Goal: Transaction & Acquisition: Book appointment/travel/reservation

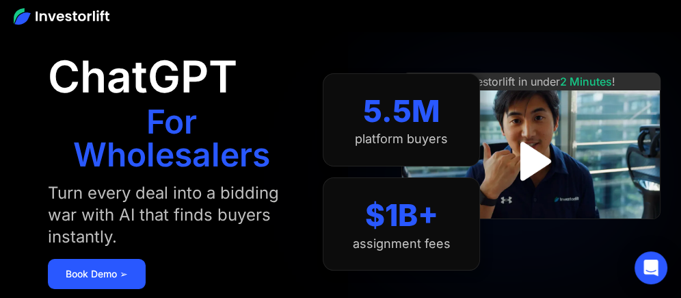
click at [82, 18] on img at bounding box center [62, 16] width 96 height 16
click at [31, 11] on img at bounding box center [62, 16] width 96 height 16
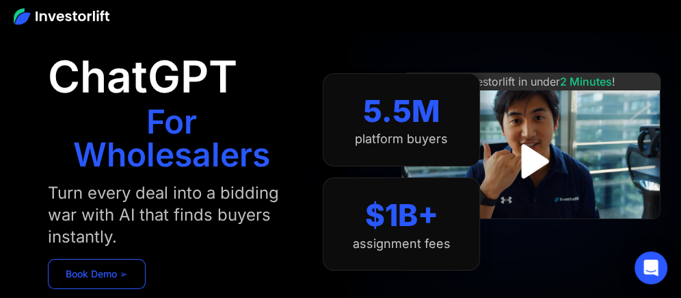
click at [80, 269] on link "Book Demo ➢" at bounding box center [97, 274] width 98 height 30
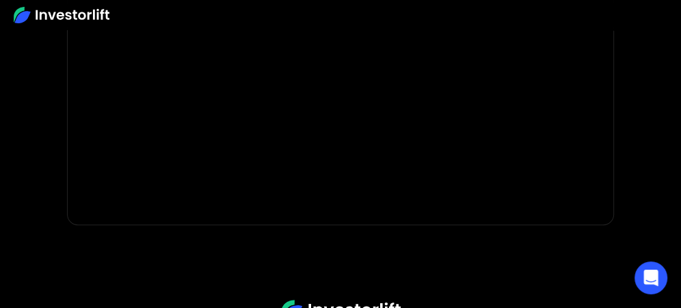
scroll to position [510, 0]
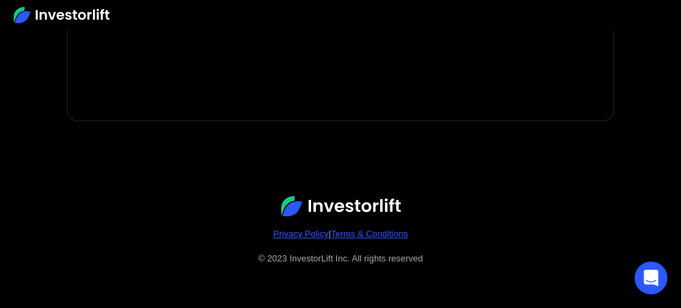
click at [345, 202] on img at bounding box center [341, 206] width 120 height 21
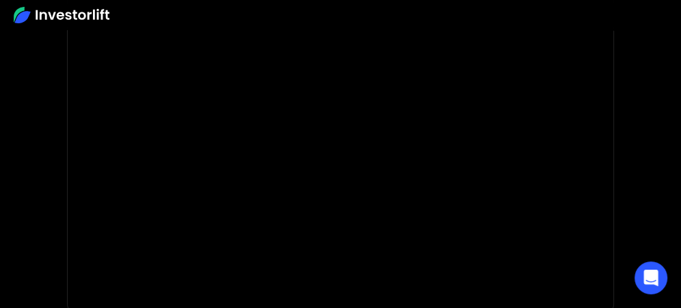
scroll to position [317, 0]
drag, startPoint x: 681, startPoint y: 155, endPoint x: 675, endPoint y: 127, distance: 28.6
click at [675, 127] on body "Sorry, this form is not open to new submissions. This form has been deactivated…" at bounding box center [340, 92] width 681 height 819
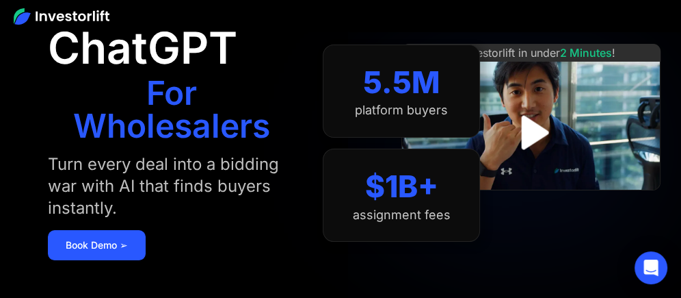
scroll to position [30, 0]
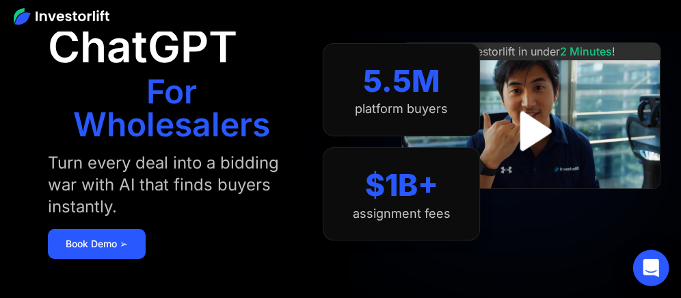
click at [646, 269] on icon "Open Intercom Messenger" at bounding box center [651, 268] width 18 height 18
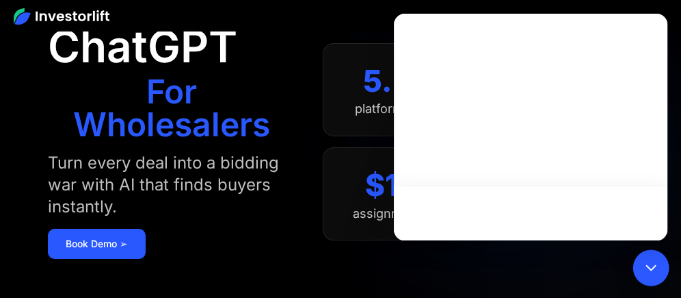
scroll to position [0, 0]
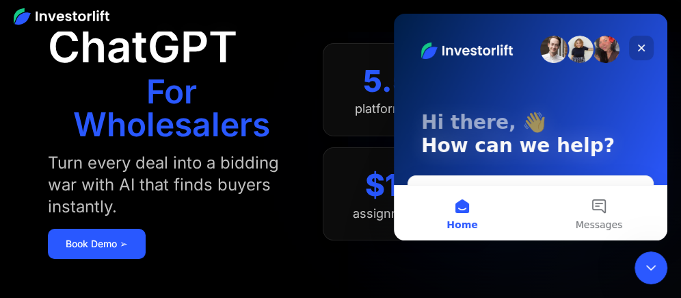
click at [636, 46] on icon "Close" at bounding box center [641, 47] width 11 height 11
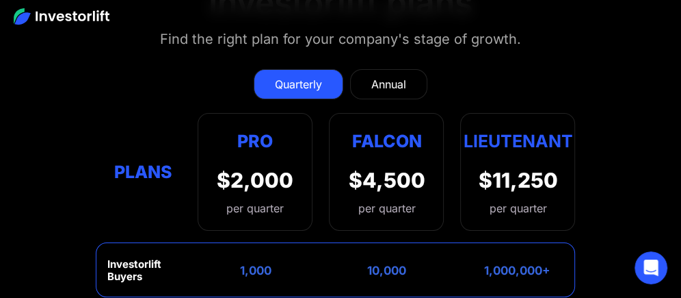
scroll to position [6585, 0]
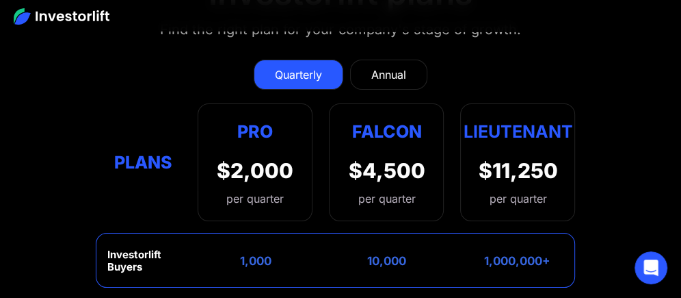
click at [394, 66] on div "Annual" at bounding box center [388, 74] width 35 height 16
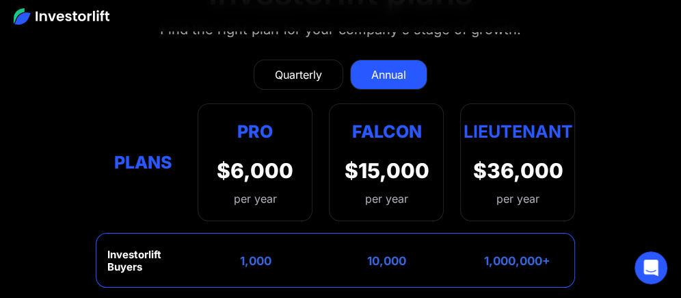
click at [317, 61] on link "Quarterly" at bounding box center [299, 75] width 90 height 30
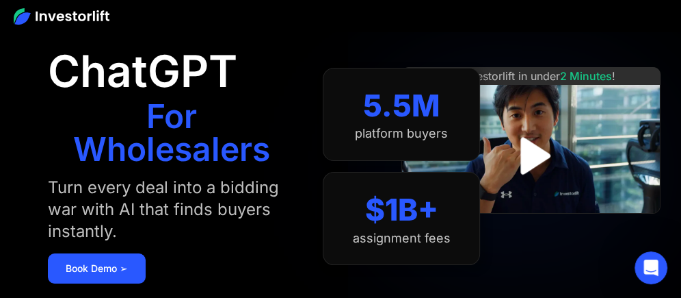
scroll to position [0, 0]
